Goal: Task Accomplishment & Management: Manage account settings

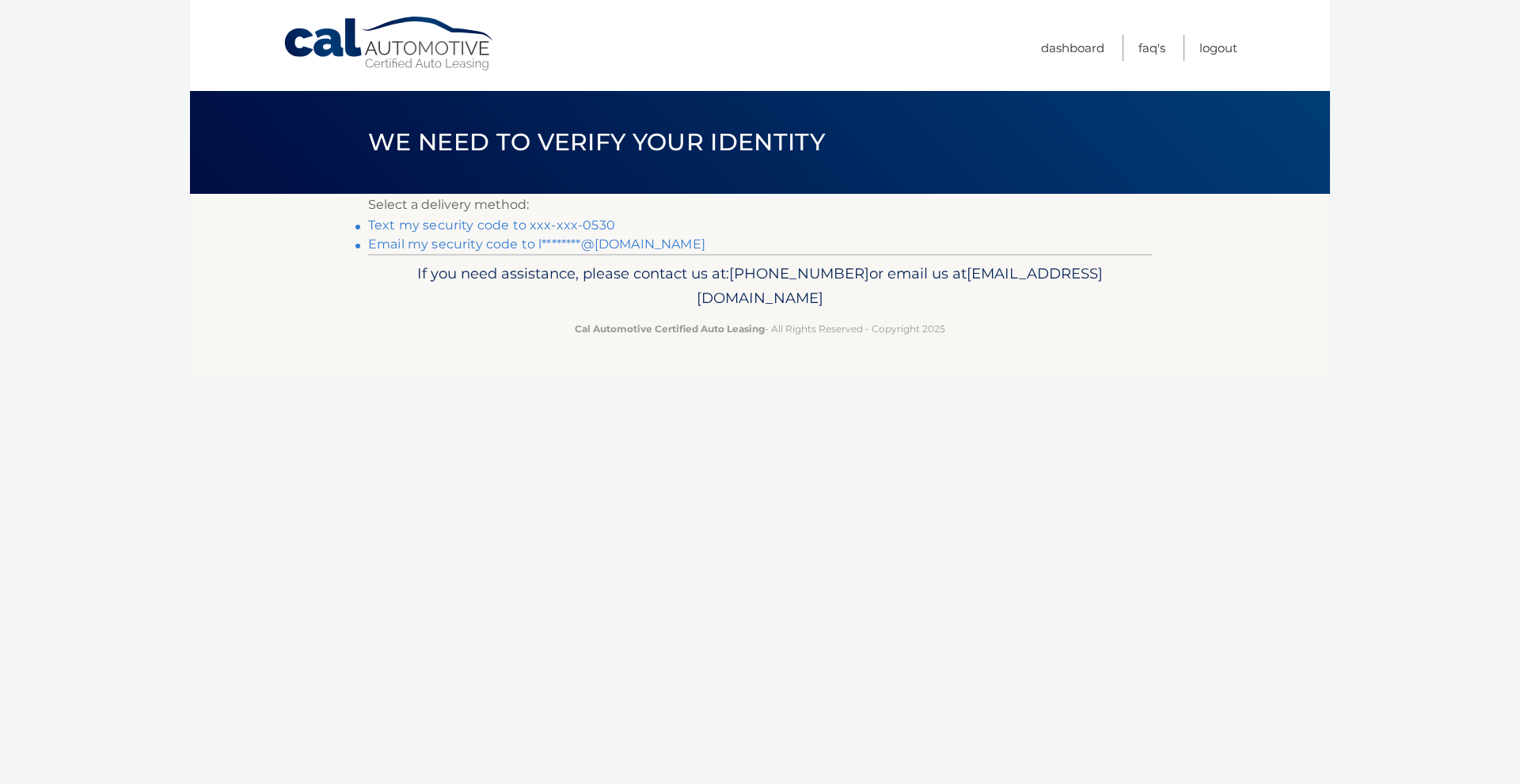
click at [598, 224] on link "Text my security code to xxx-xxx-0530" at bounding box center [491, 225] width 247 height 15
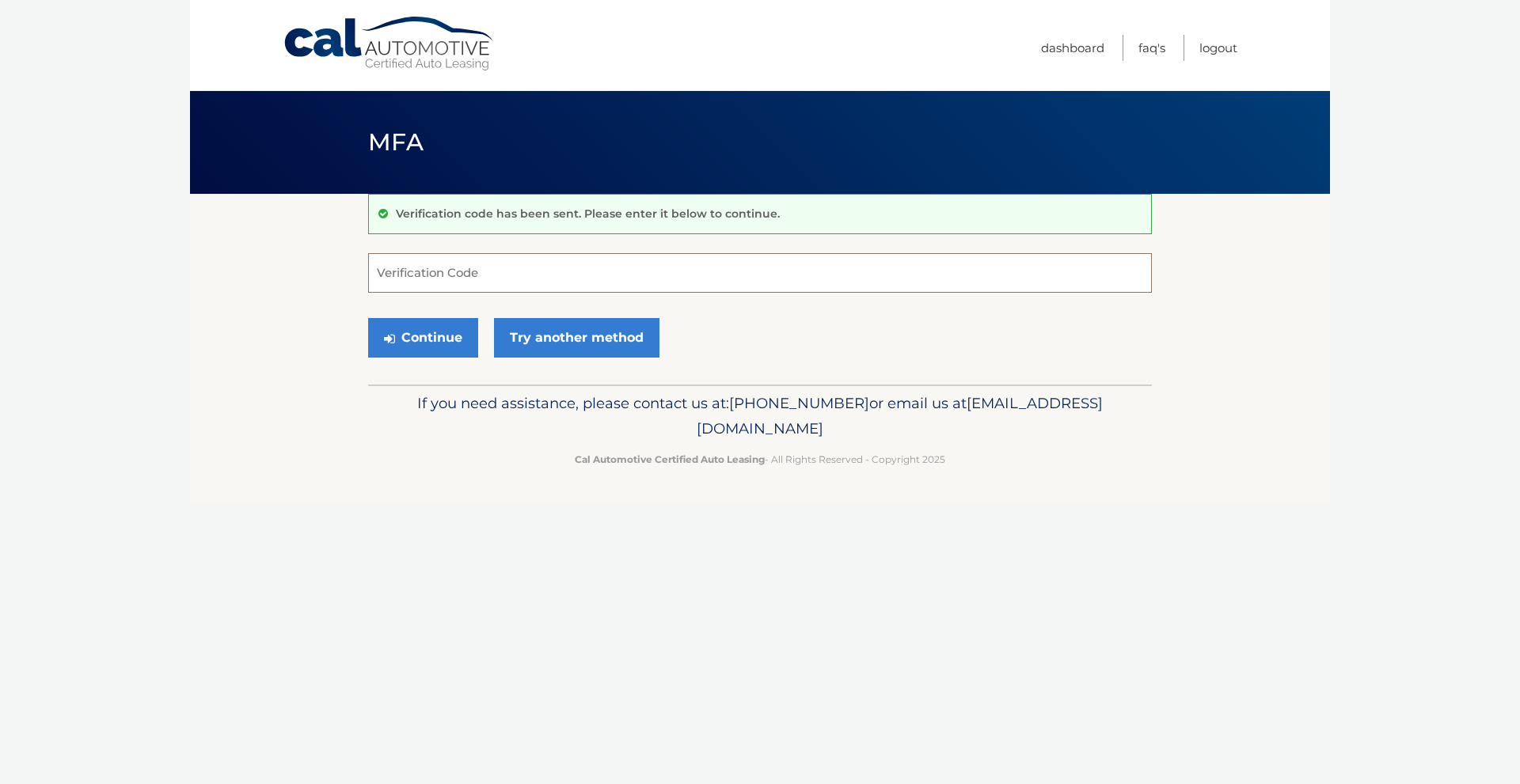
click at [480, 265] on input "Verification Code" at bounding box center [759, 273] width 783 height 40
type input "840884"
click at [373, 334] on button "Continue" at bounding box center [423, 338] width 110 height 40
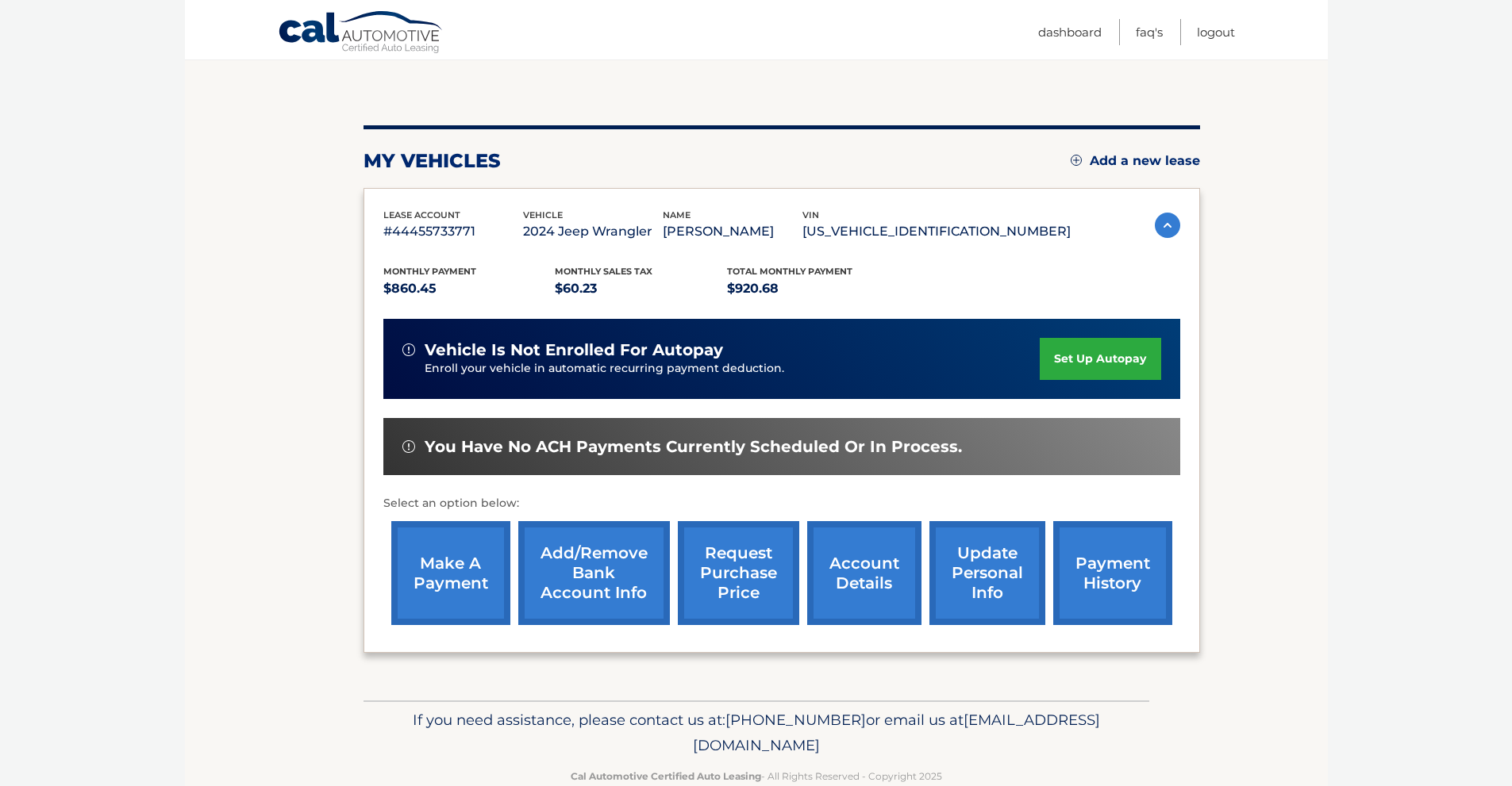
scroll to position [158, 0]
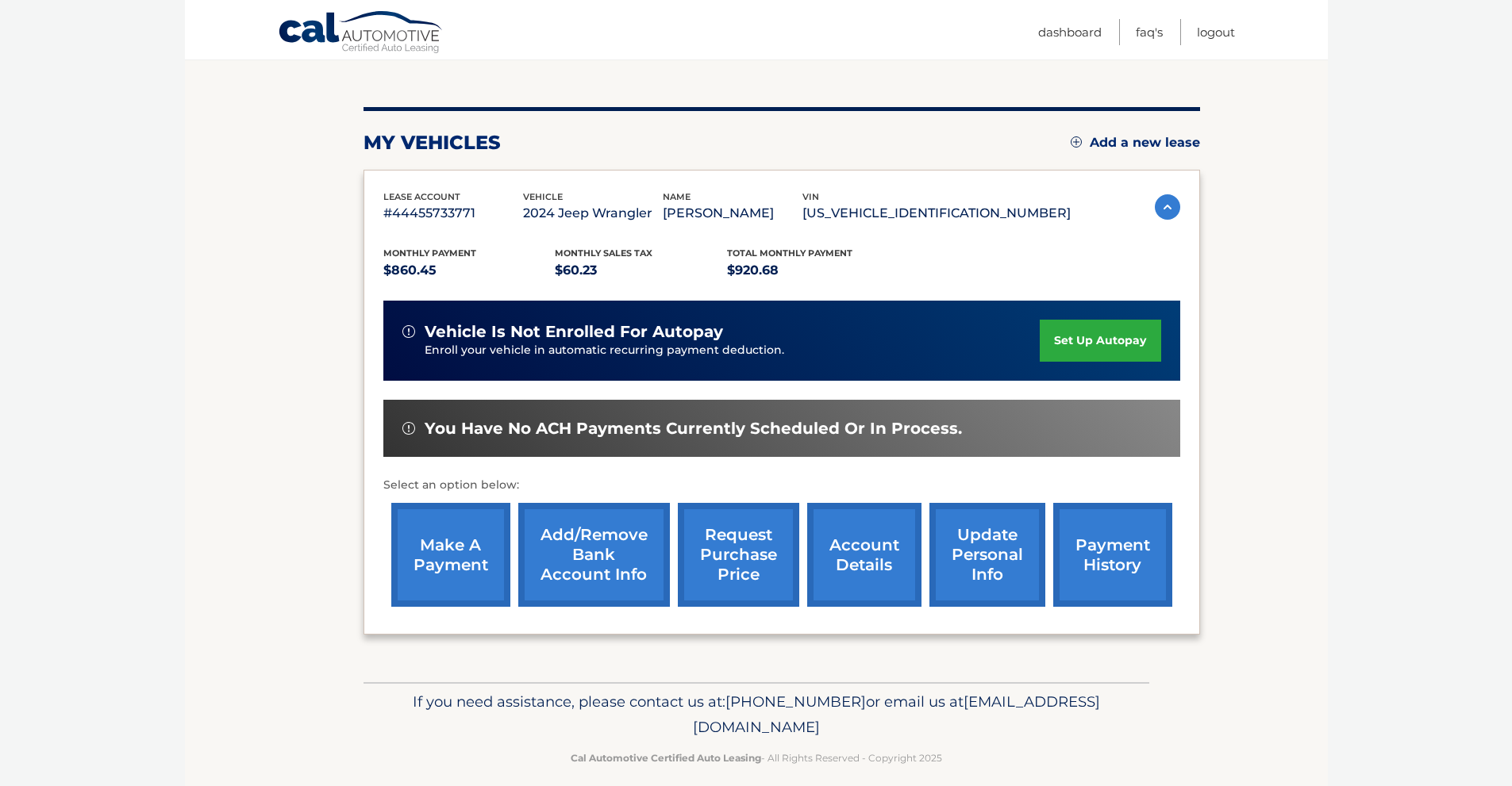
click at [464, 564] on link "make a payment" at bounding box center [451, 555] width 119 height 104
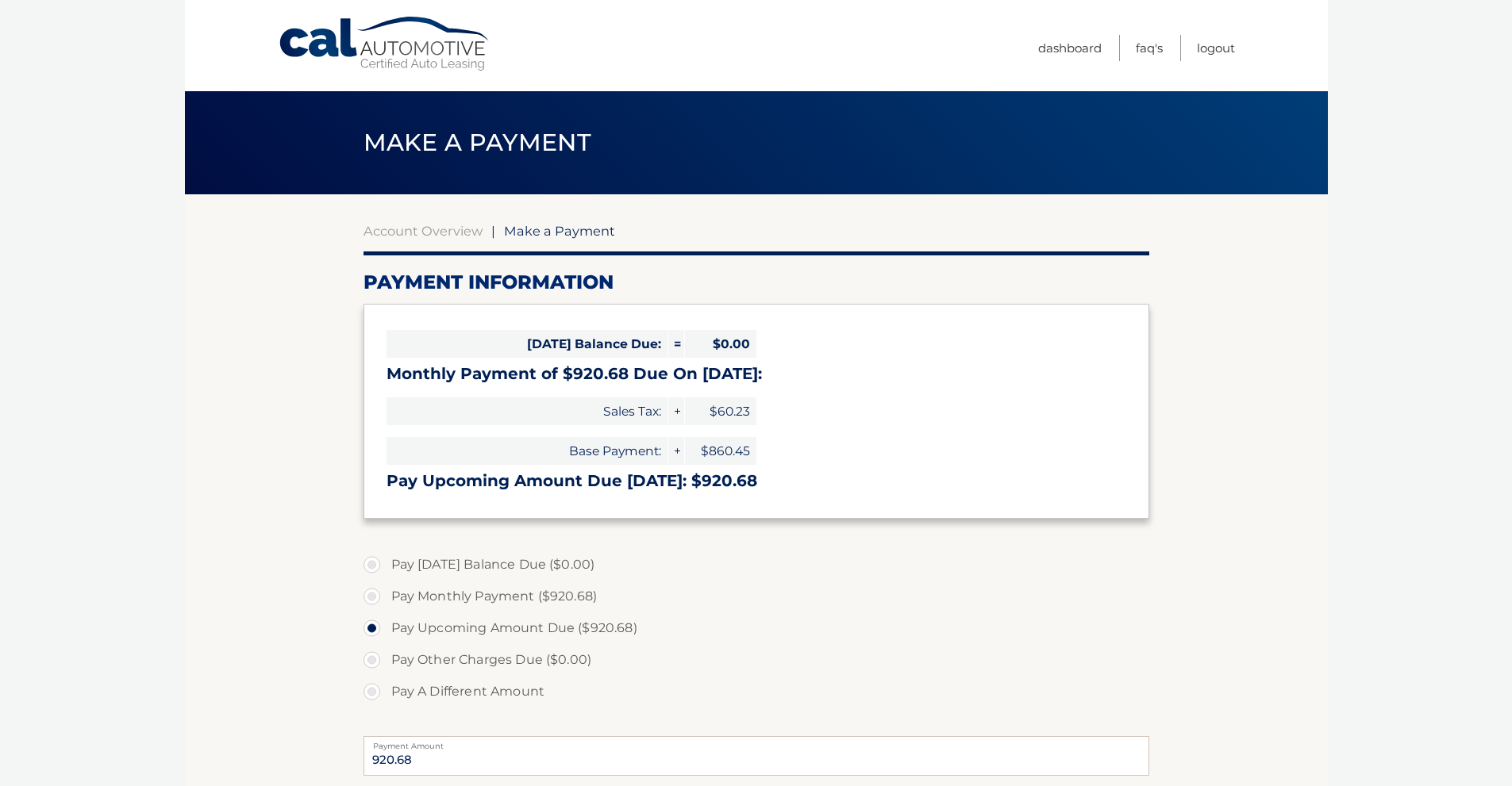
select select "ZjU5NzA0NzctNzY4Zi00YmZhLWIwZTMtYzYxNzg4MzhiMWQx"
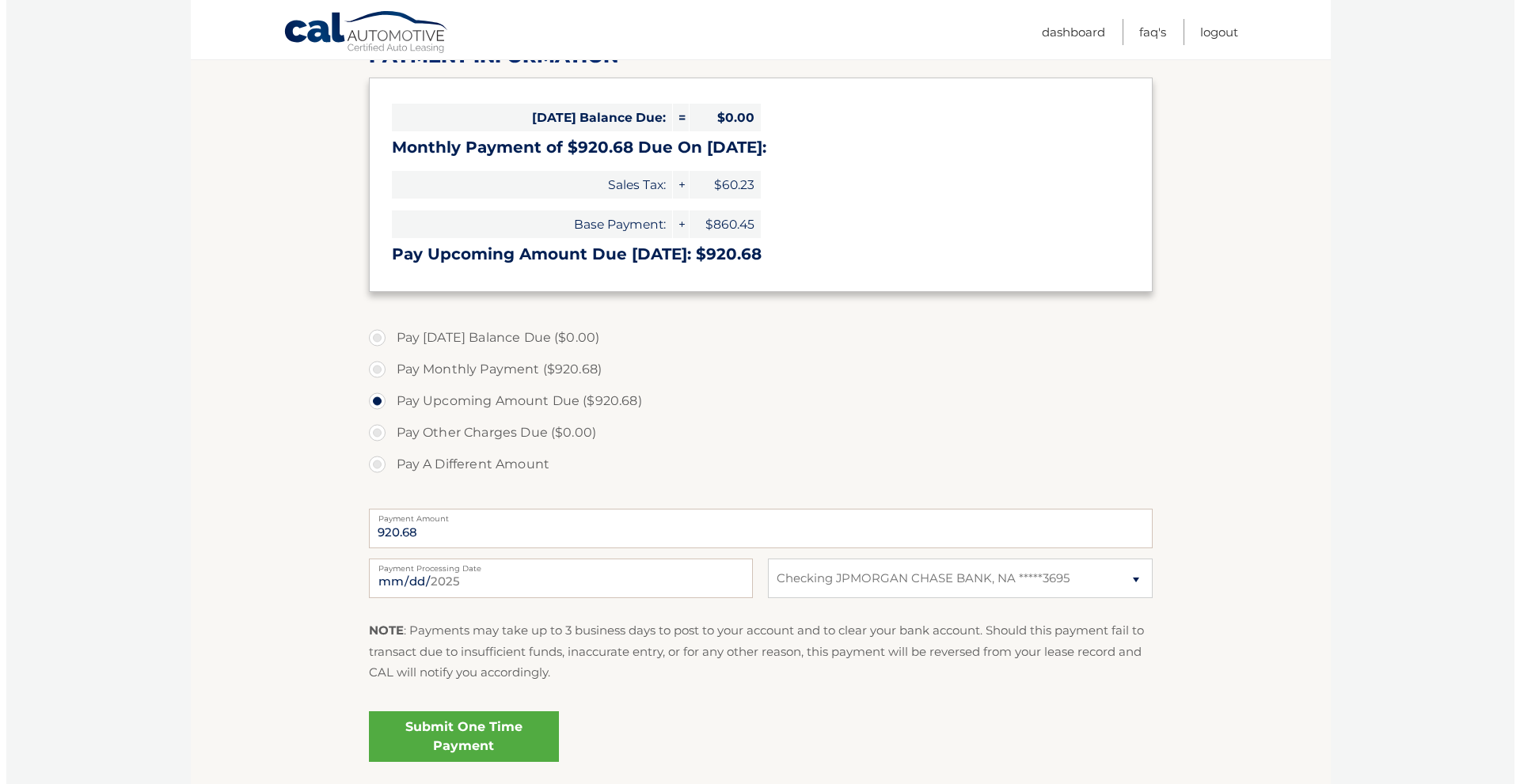
scroll to position [237, 0]
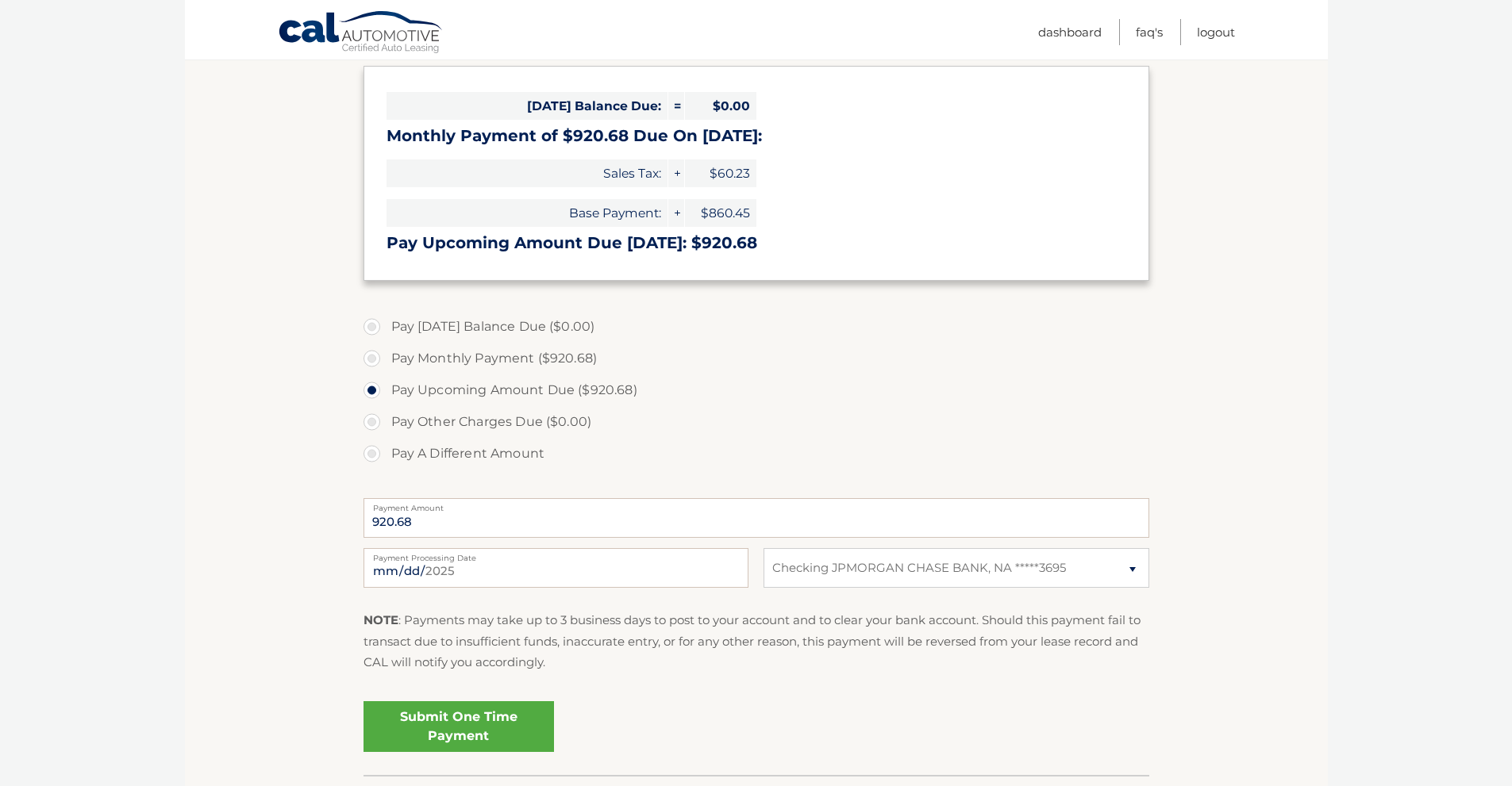
click at [459, 728] on link "Submit One Time Payment" at bounding box center [458, 727] width 190 height 51
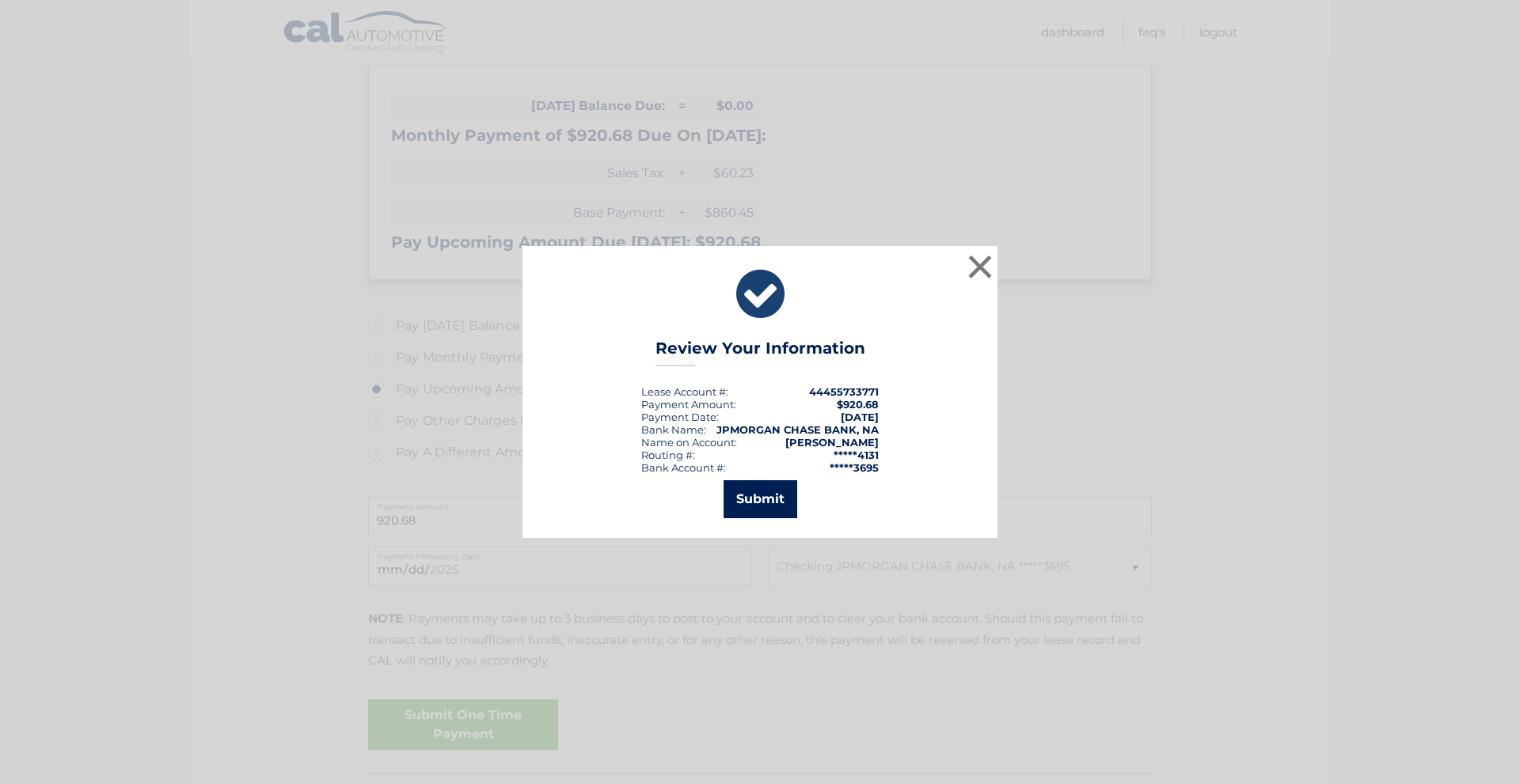
click at [749, 492] on button "Submit" at bounding box center [760, 499] width 74 height 38
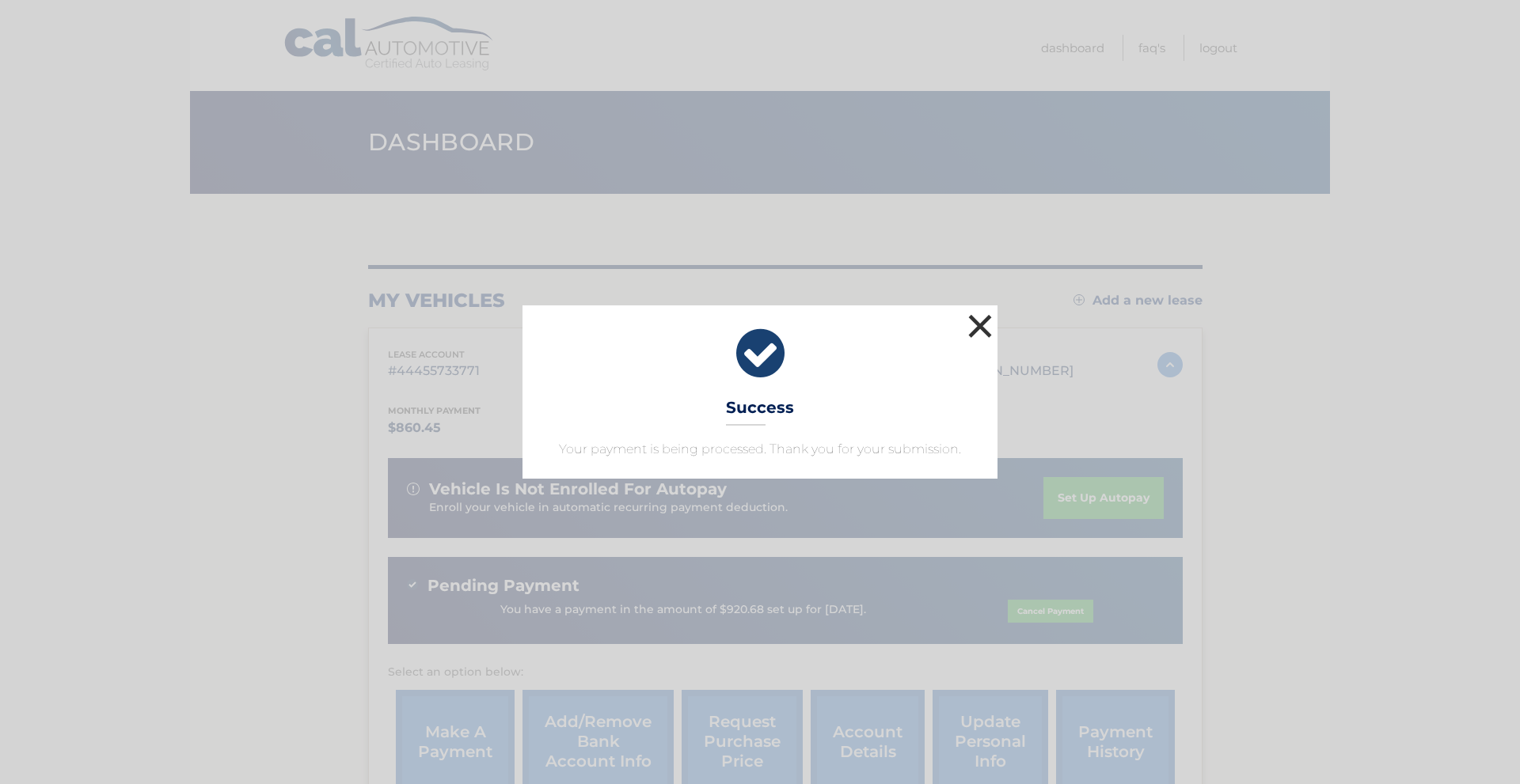
click at [981, 321] on button "×" at bounding box center [980, 326] width 32 height 32
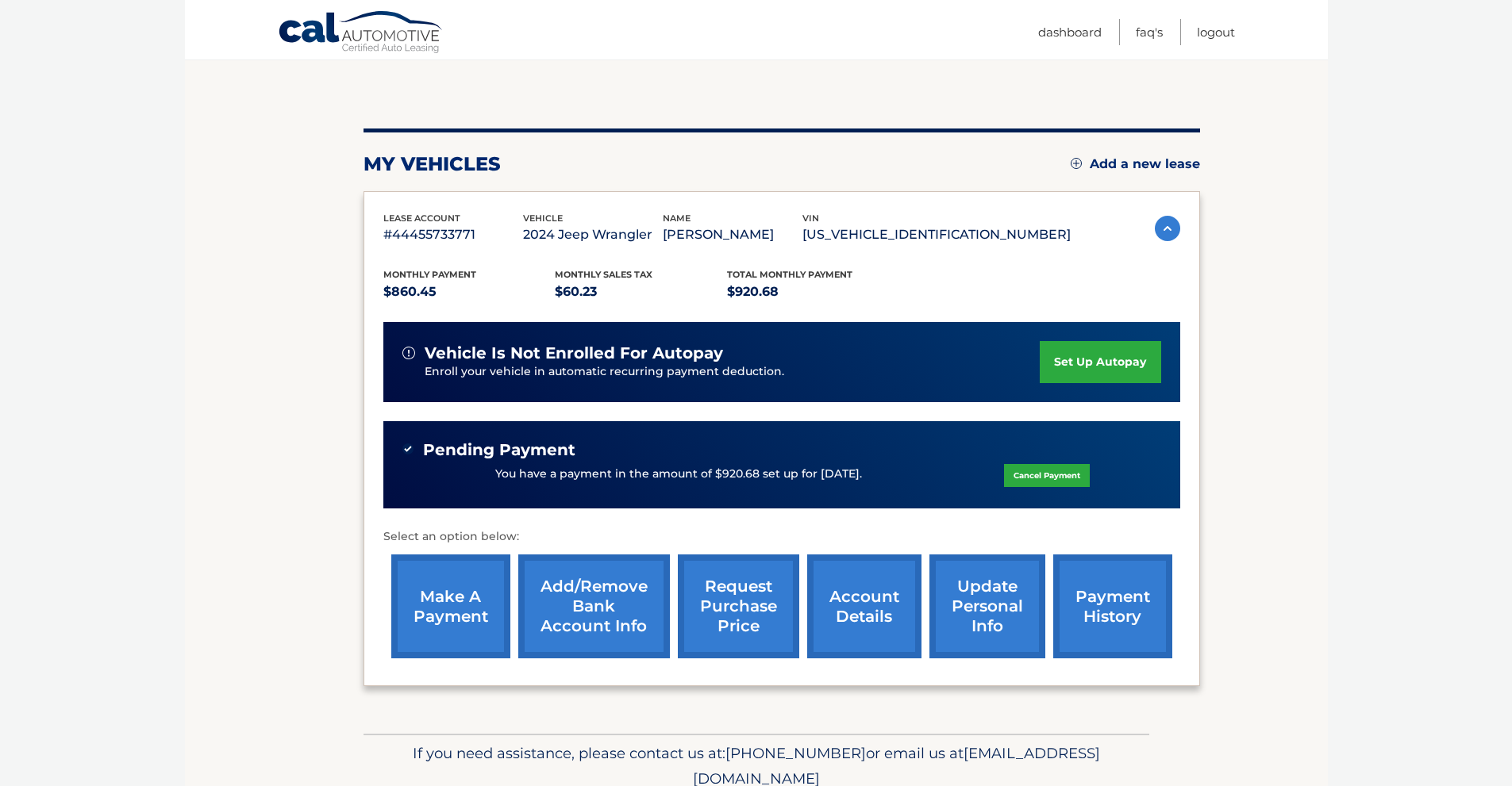
scroll to position [158, 0]
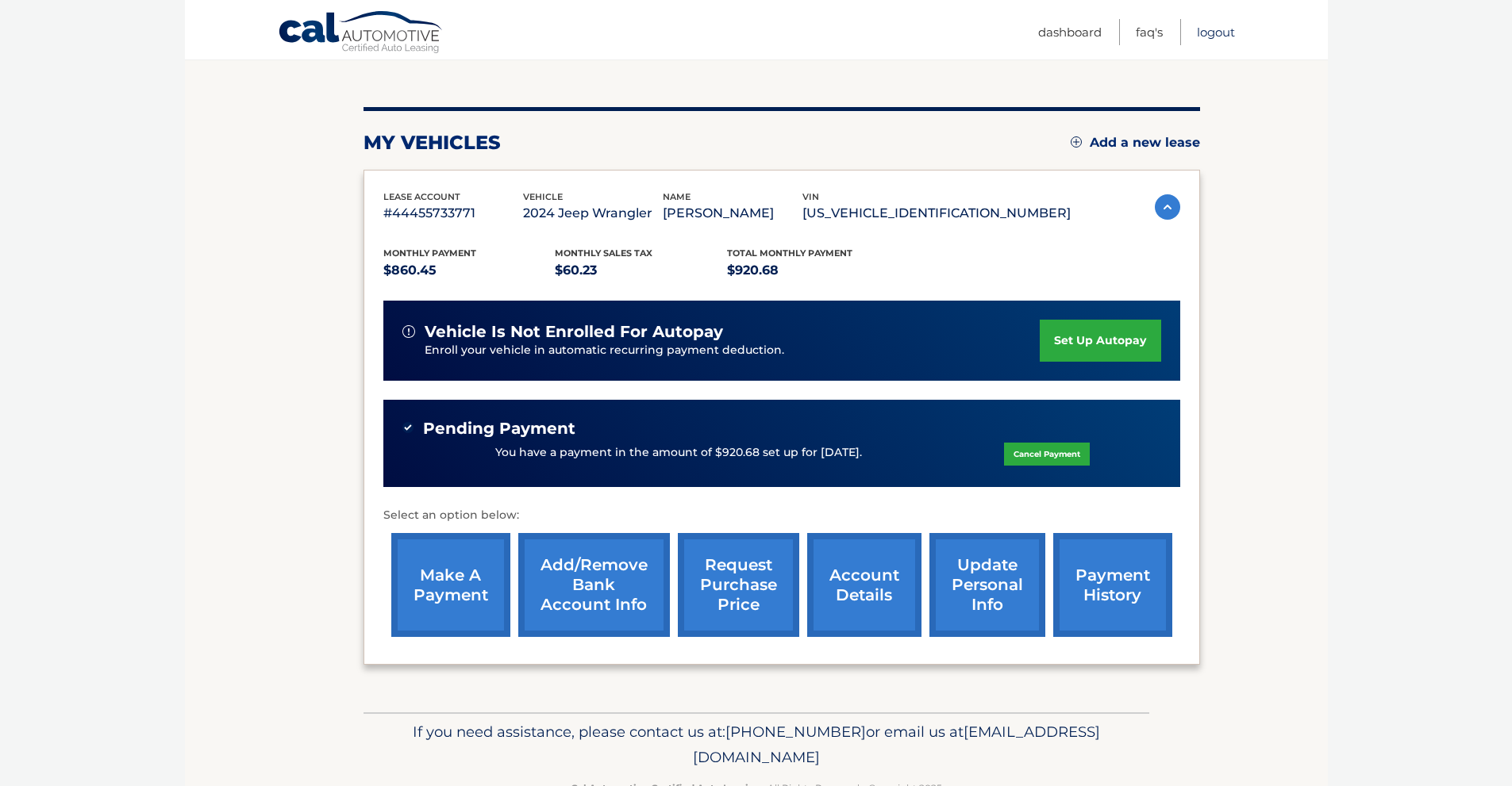
click at [1197, 28] on link "Logout" at bounding box center [1215, 32] width 38 height 26
